Goal: Book appointment/travel/reservation

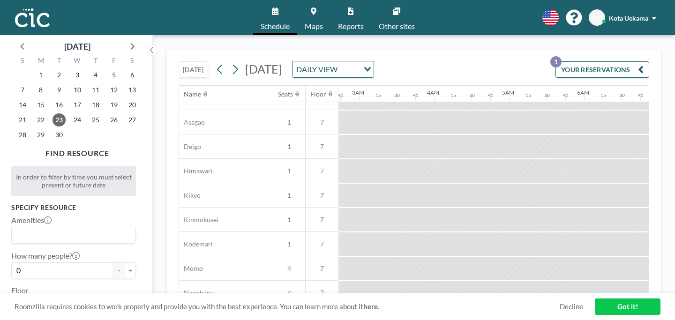
scroll to position [308, 182]
click at [231, 62] on icon at bounding box center [235, 69] width 9 height 14
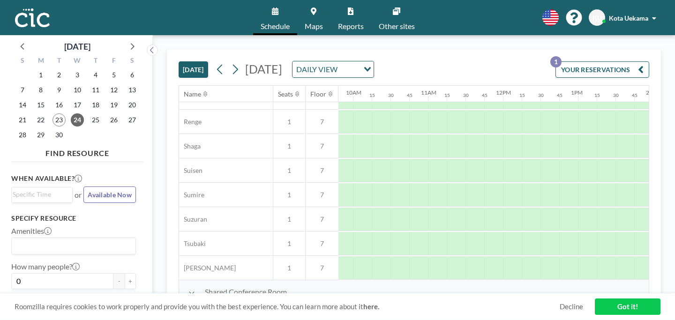
scroll to position [504, 836]
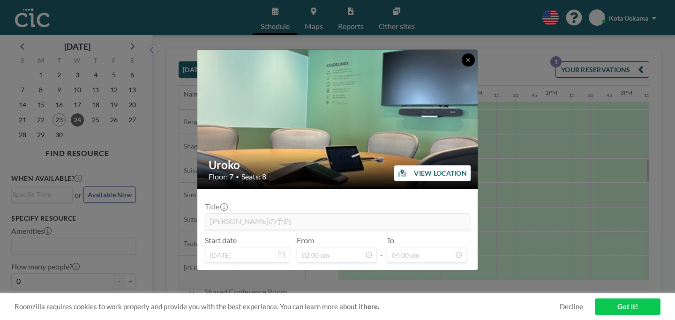
click at [466, 63] on icon at bounding box center [469, 60] width 6 height 6
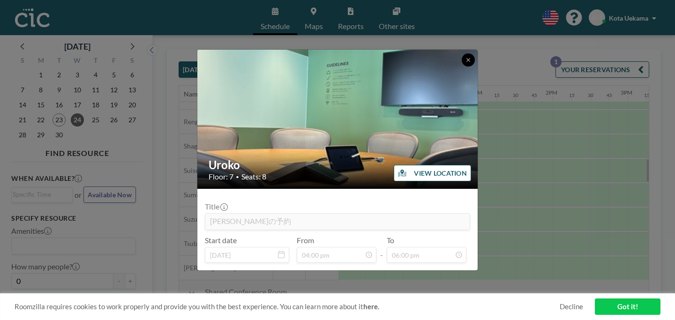
click at [466, 63] on icon at bounding box center [469, 60] width 6 height 6
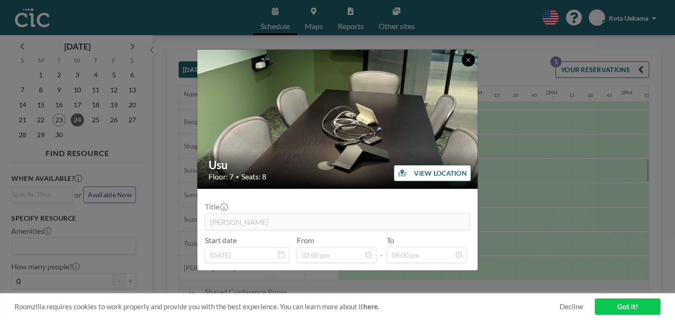
click at [462, 67] on button at bounding box center [468, 59] width 13 height 13
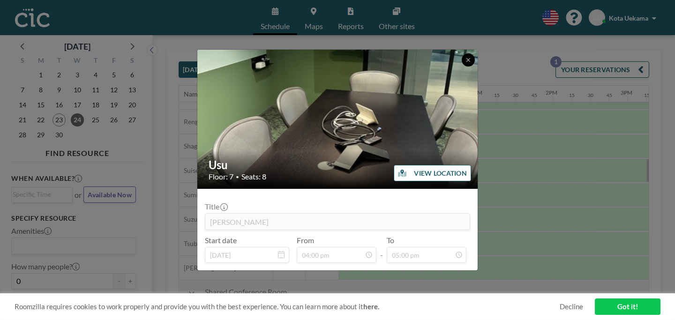
click at [462, 67] on button at bounding box center [468, 59] width 13 height 13
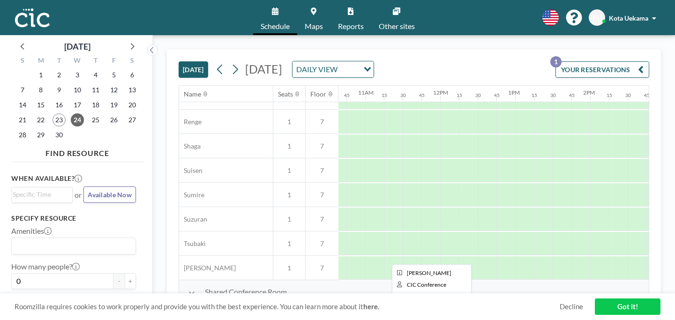
scroll to position [504, 768]
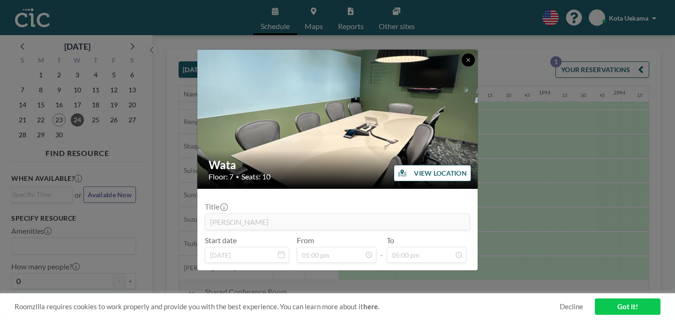
click at [462, 67] on button at bounding box center [468, 59] width 13 height 13
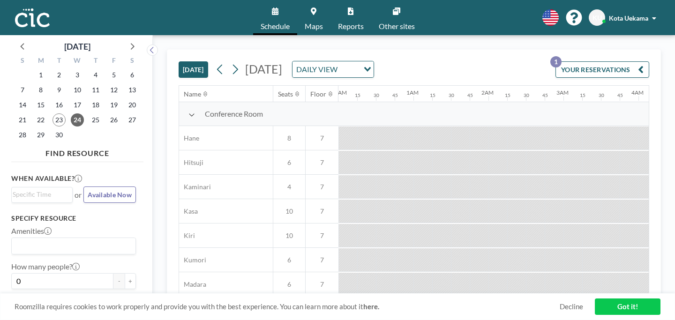
scroll to position [0, 488]
